Goal: Find specific page/section: Find specific page/section

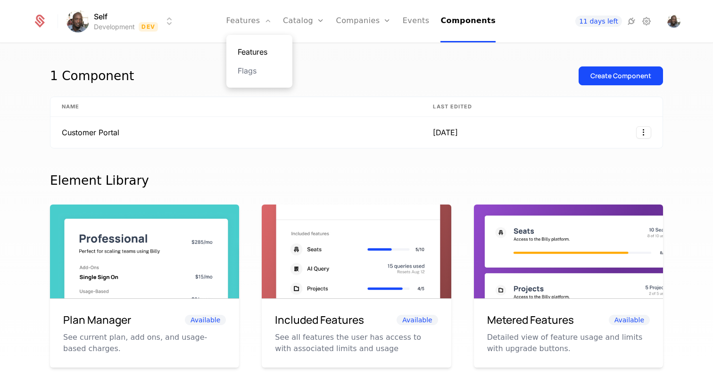
click at [262, 50] on link "Features" at bounding box center [259, 51] width 43 height 11
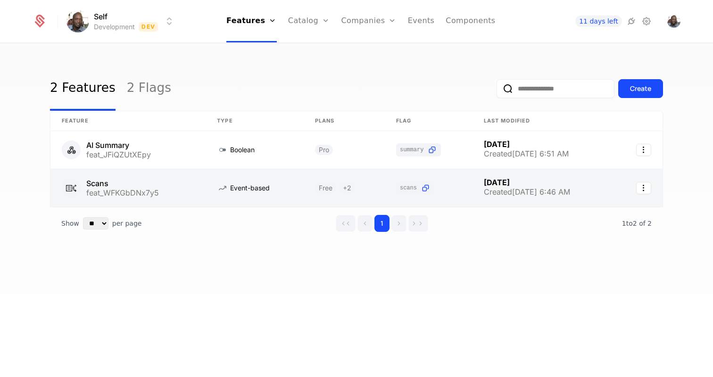
click at [111, 178] on link at bounding box center [127, 188] width 155 height 38
